Goal: Task Accomplishment & Management: Use online tool/utility

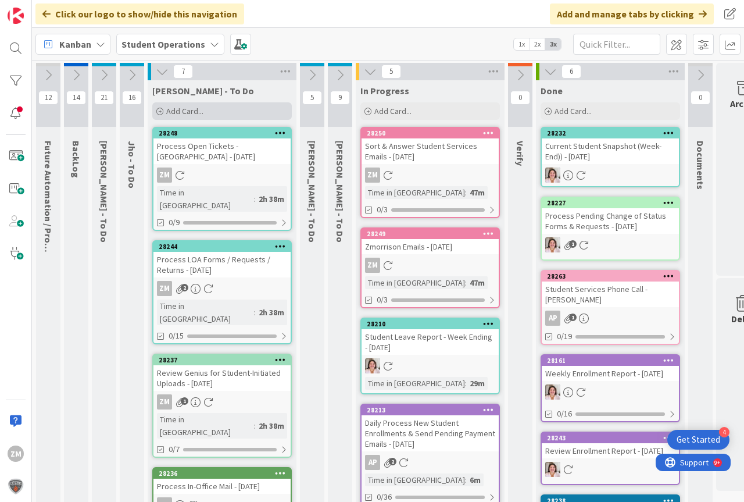
click at [181, 116] on span "Add Card..." at bounding box center [184, 111] width 37 height 10
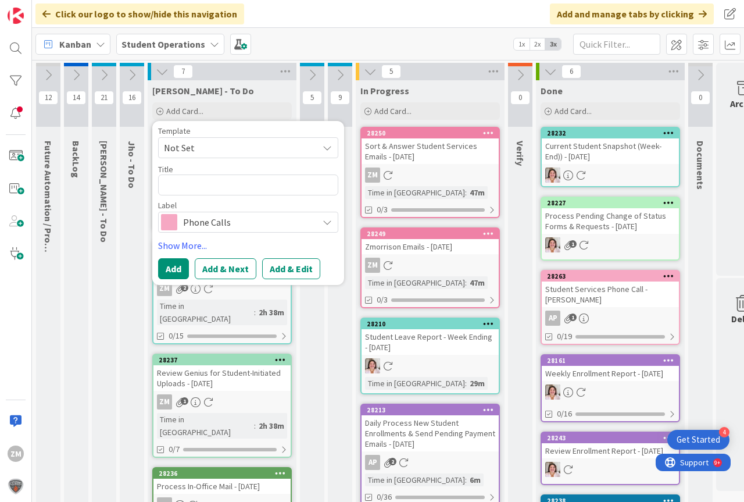
click at [330, 147] on icon at bounding box center [327, 147] width 9 height 9
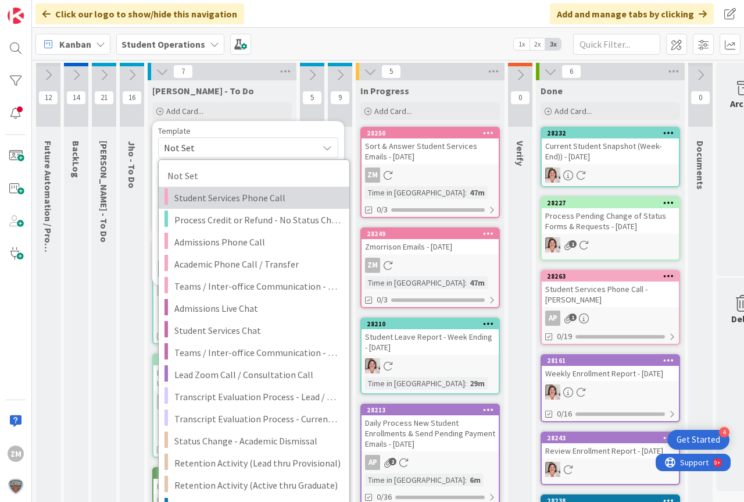
click at [232, 199] on span "Student Services Phone Call" at bounding box center [257, 197] width 166 height 15
type textarea "x"
type textarea "Student Services Phone Call"
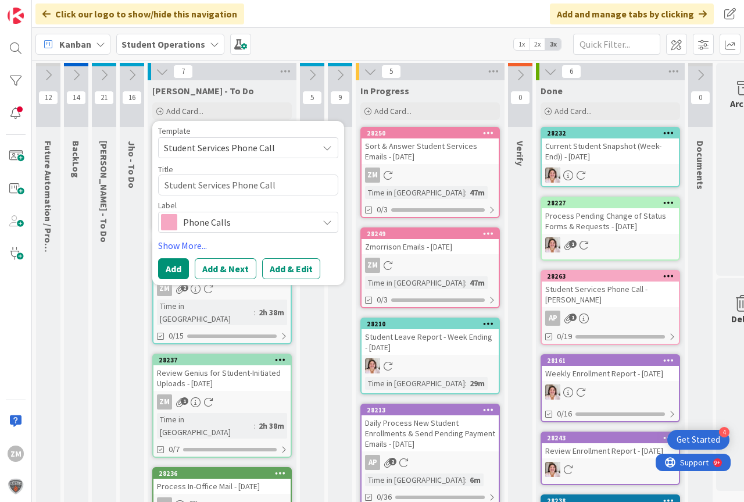
click at [292, 267] on button "Add & Edit" at bounding box center [291, 268] width 58 height 21
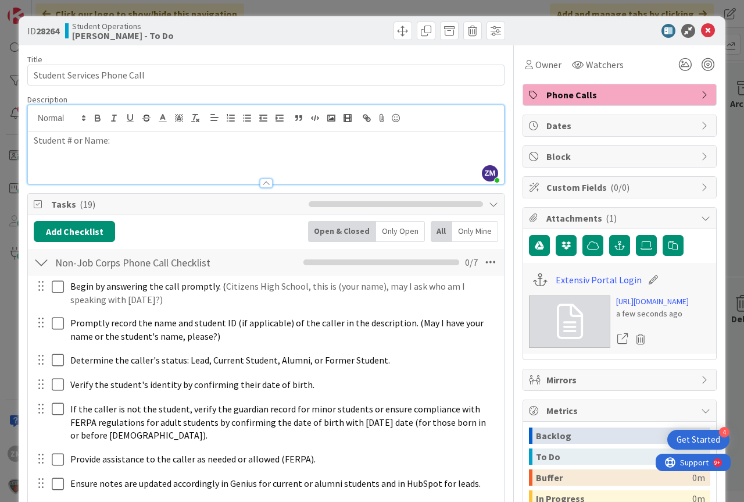
click at [135, 126] on div "ZM [PERSON_NAME] just joined Student # or Name:" at bounding box center [266, 144] width 476 height 78
click at [701, 27] on icon at bounding box center [708, 31] width 14 height 14
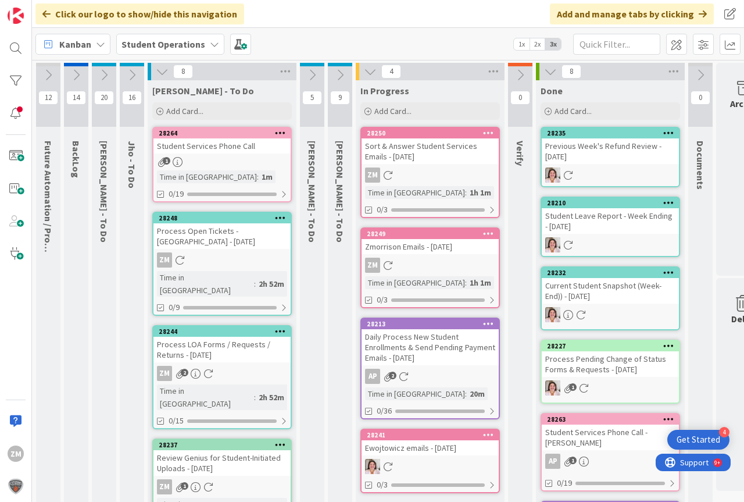
click at [277, 131] on icon at bounding box center [280, 132] width 11 height 8
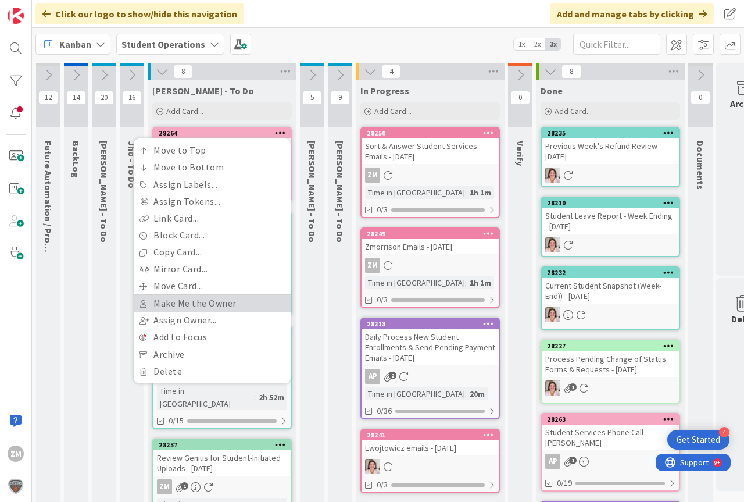
click at [198, 304] on link "Make Me the Owner" at bounding box center [212, 303] width 157 height 17
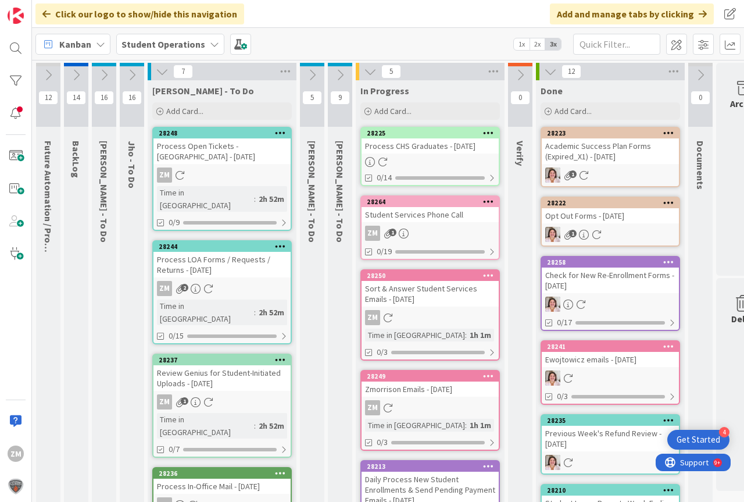
click at [416, 219] on div "Student Services Phone Call" at bounding box center [430, 214] width 137 height 15
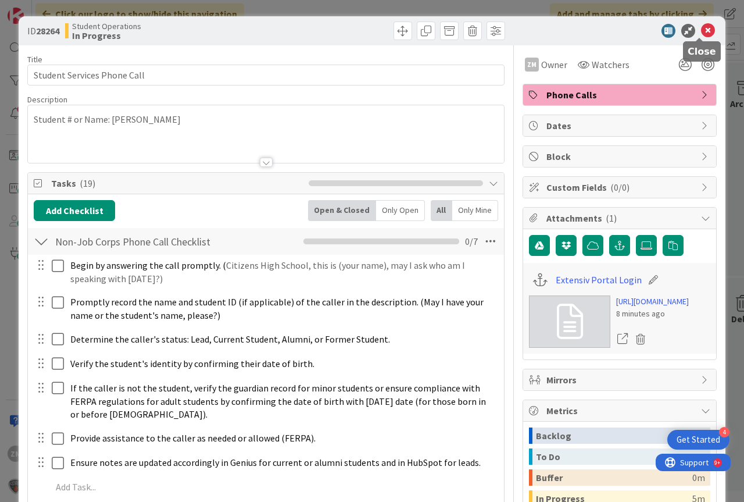
click at [701, 30] on icon at bounding box center [708, 31] width 14 height 14
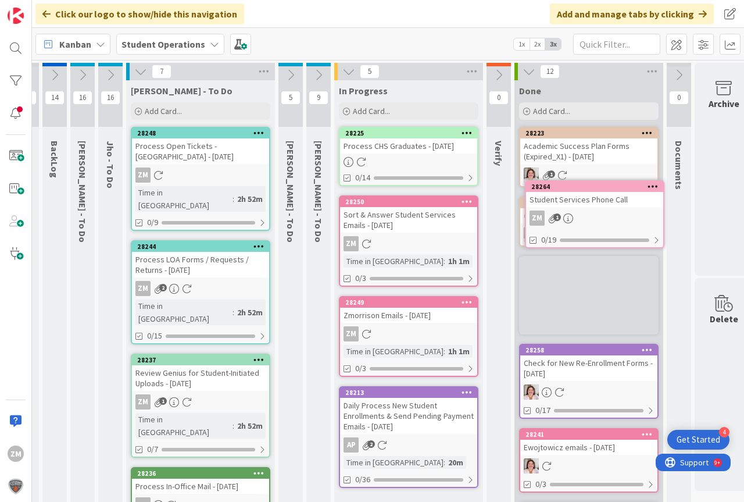
scroll to position [0, 43]
